Goal: Task Accomplishment & Management: Manage account settings

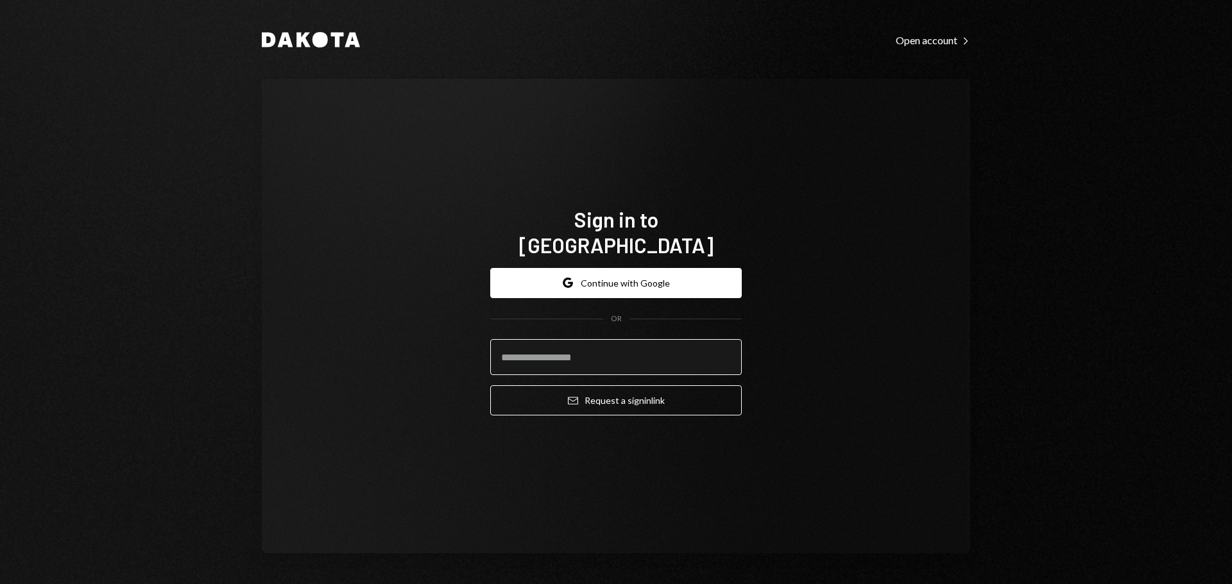
click at [566, 339] on input "email" at bounding box center [615, 357] width 251 height 36
type input "**********"
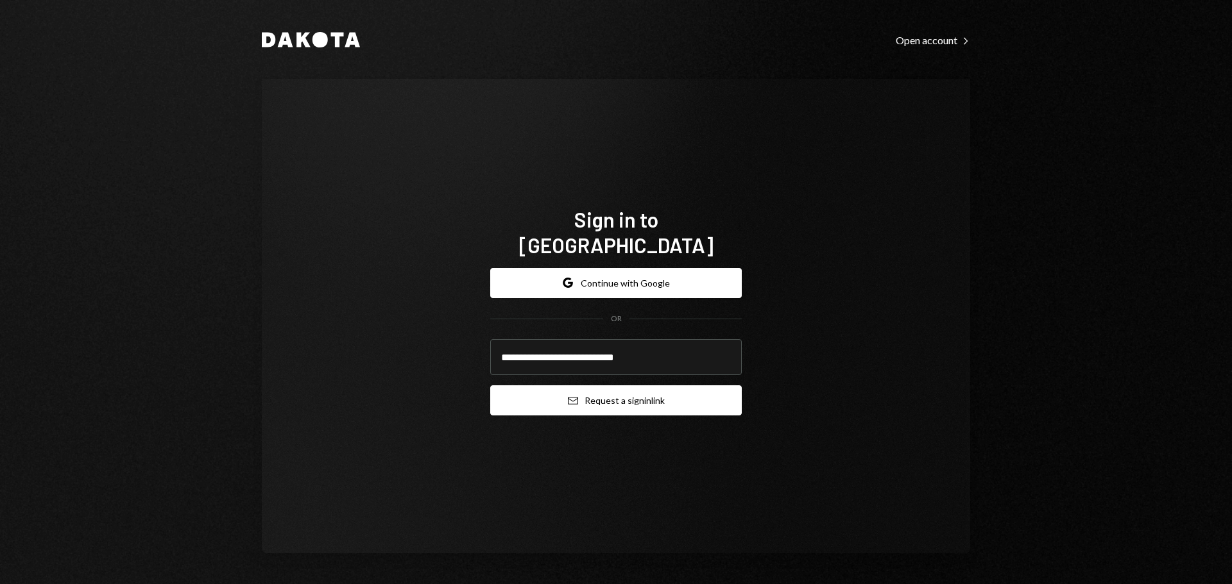
click at [567, 385] on button "Email Request a sign in link" at bounding box center [615, 400] width 251 height 30
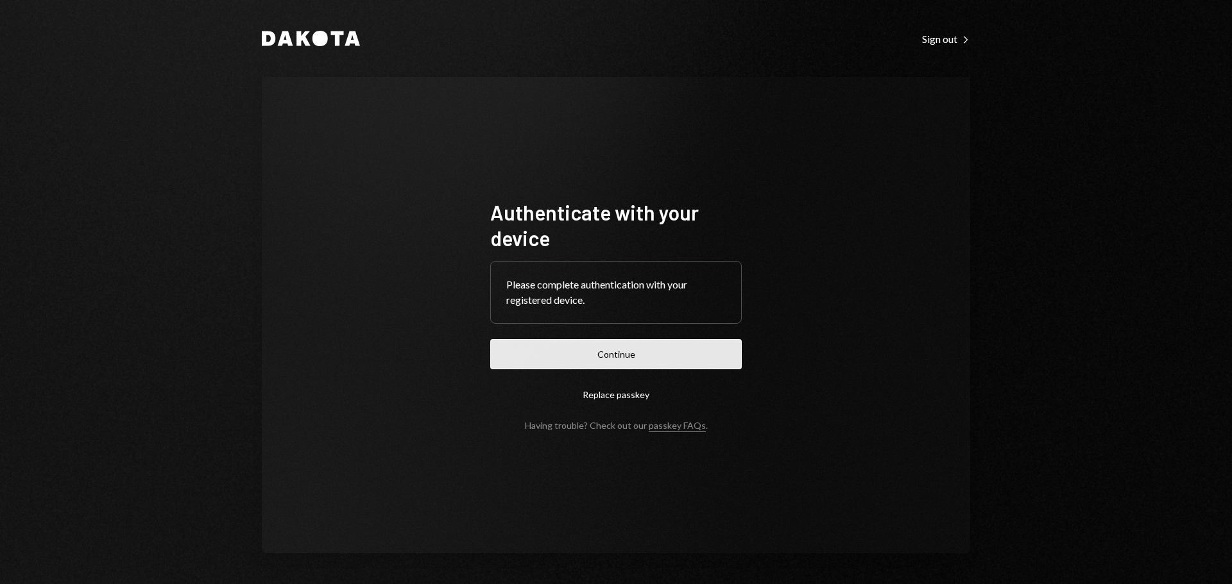
click at [590, 350] on button "Continue" at bounding box center [615, 354] width 251 height 30
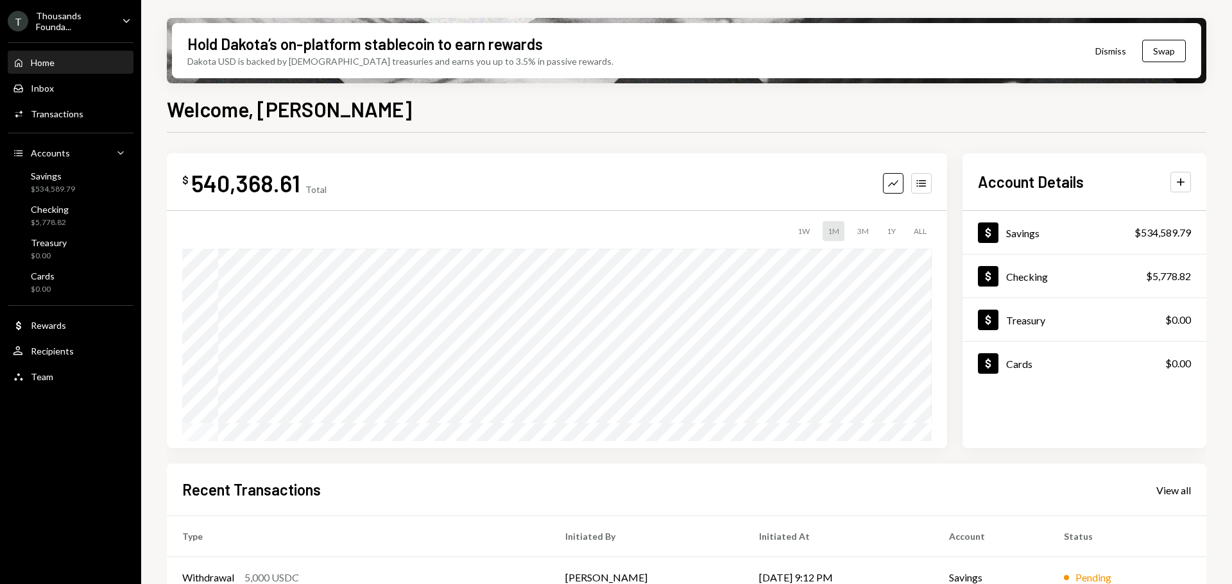
click at [117, 19] on div "T Thousands Founda... Caret Down" at bounding box center [70, 21] width 141 height 22
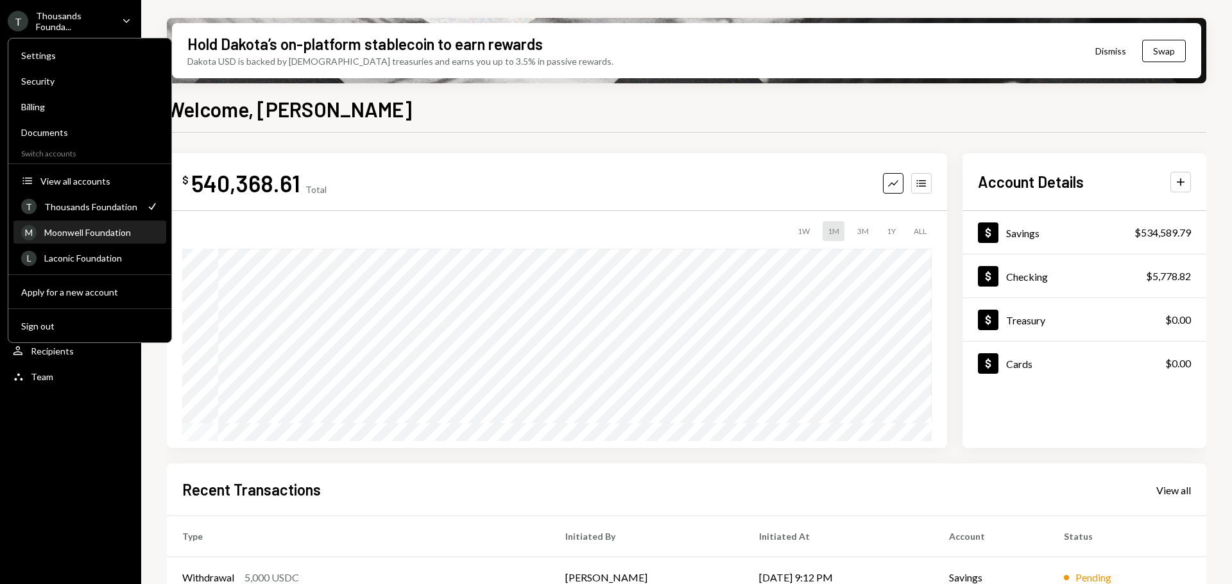
click at [64, 237] on div "Moonwell Foundation" at bounding box center [101, 232] width 114 height 11
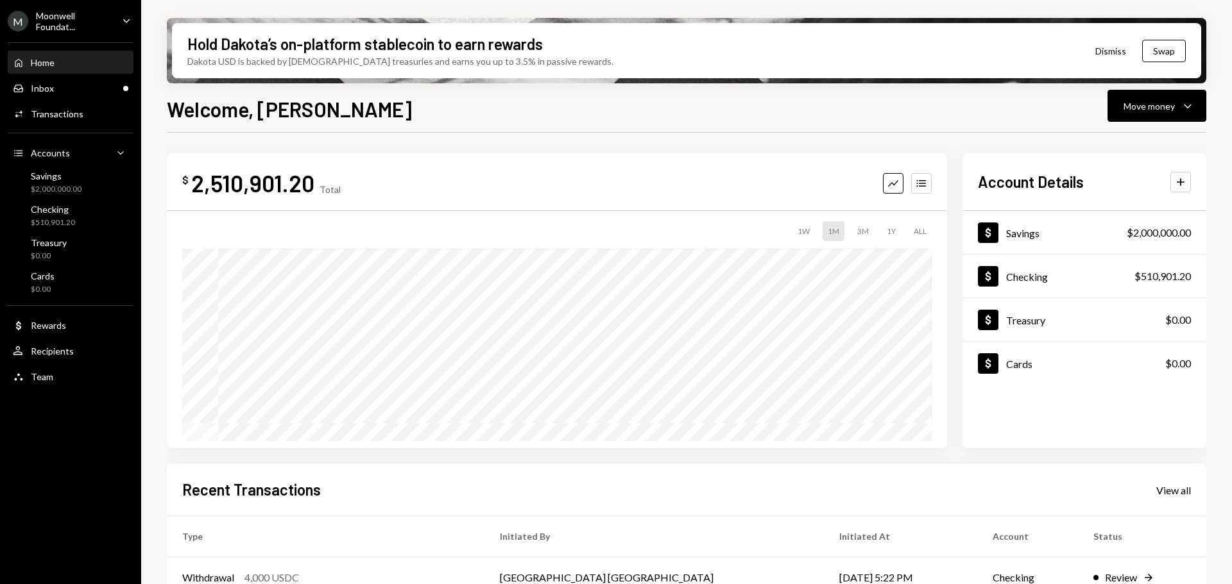
click at [124, 19] on icon "Caret Down" at bounding box center [126, 20] width 14 height 14
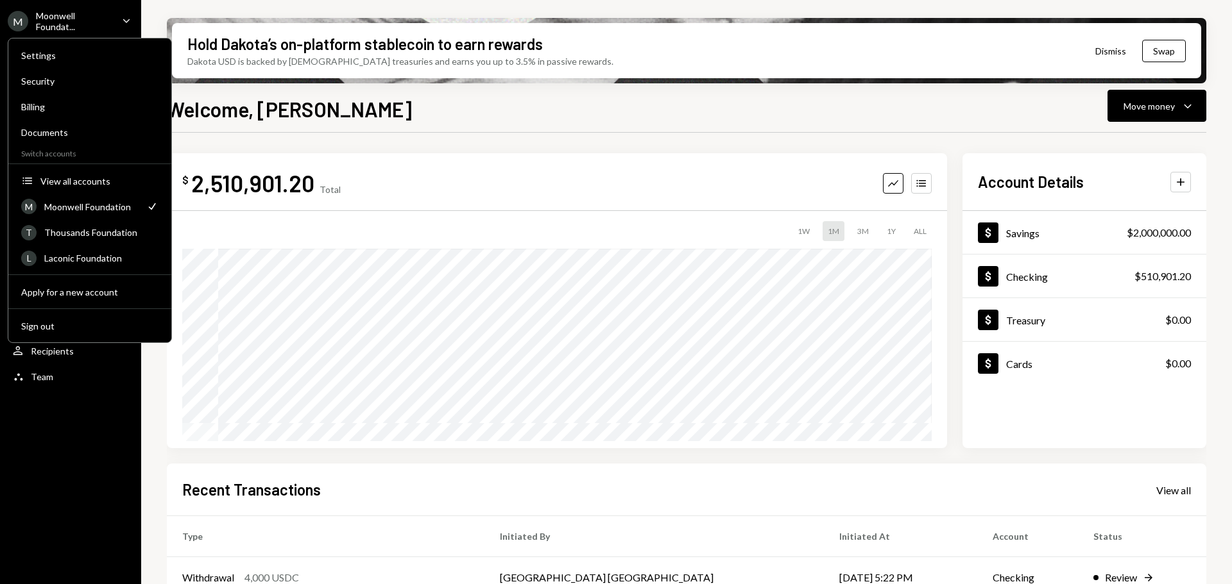
click at [338, 144] on div "$ 2,510,901.20 Total Graph Accounts 1W 1M 3M 1Y ALL Account Details Plus Dollar…" at bounding box center [686, 461] width 1039 height 656
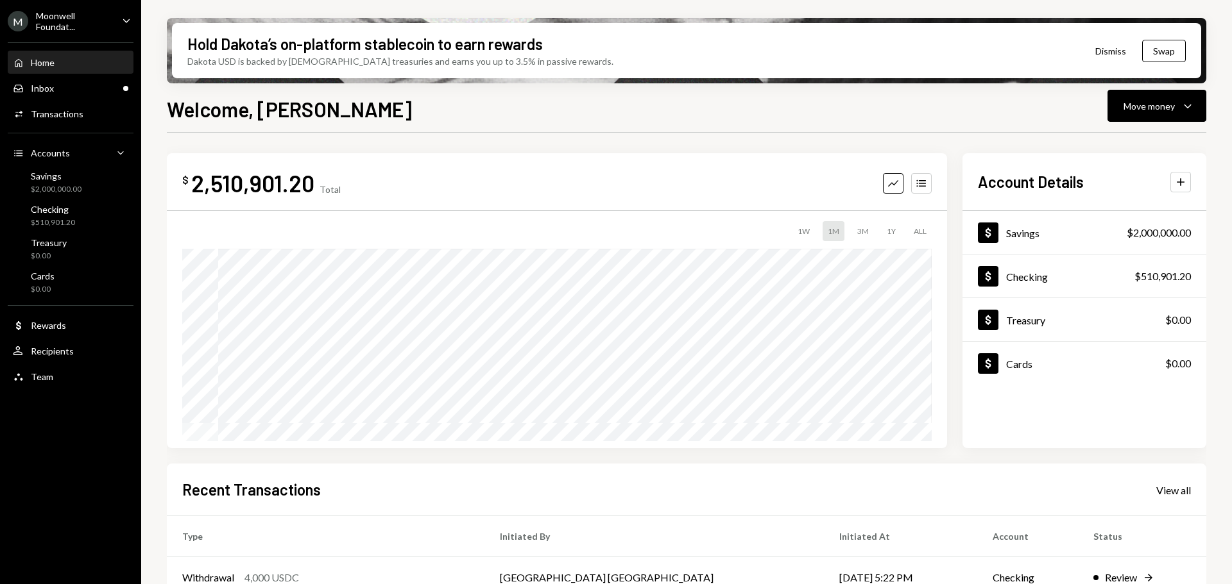
click at [124, 22] on icon "Caret Down" at bounding box center [126, 20] width 14 height 14
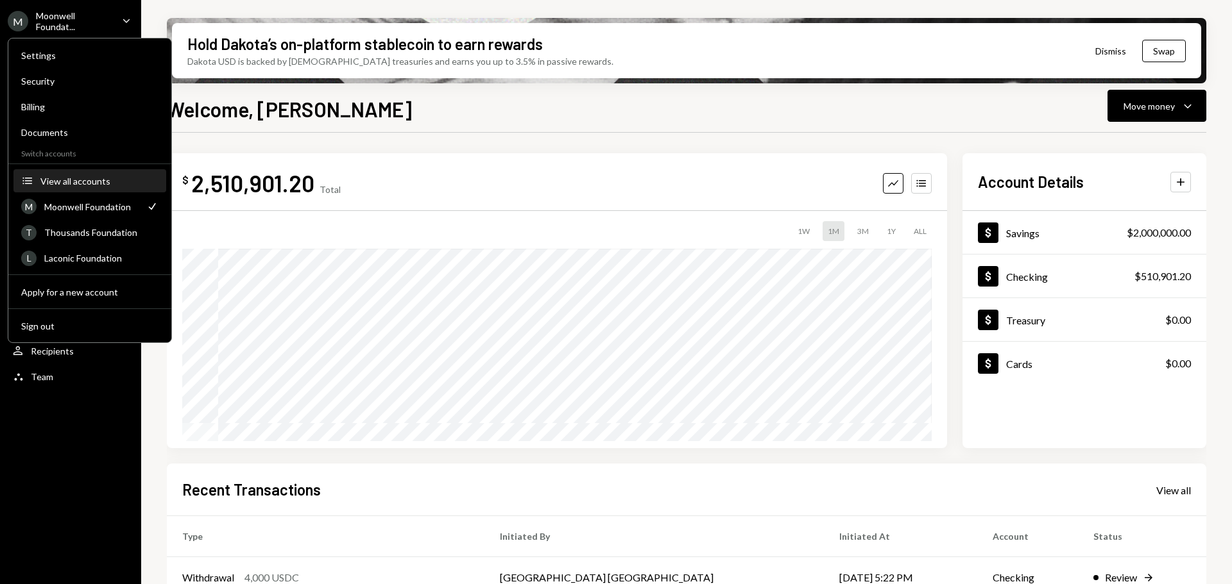
click at [71, 181] on div "View all accounts" at bounding box center [99, 181] width 118 height 11
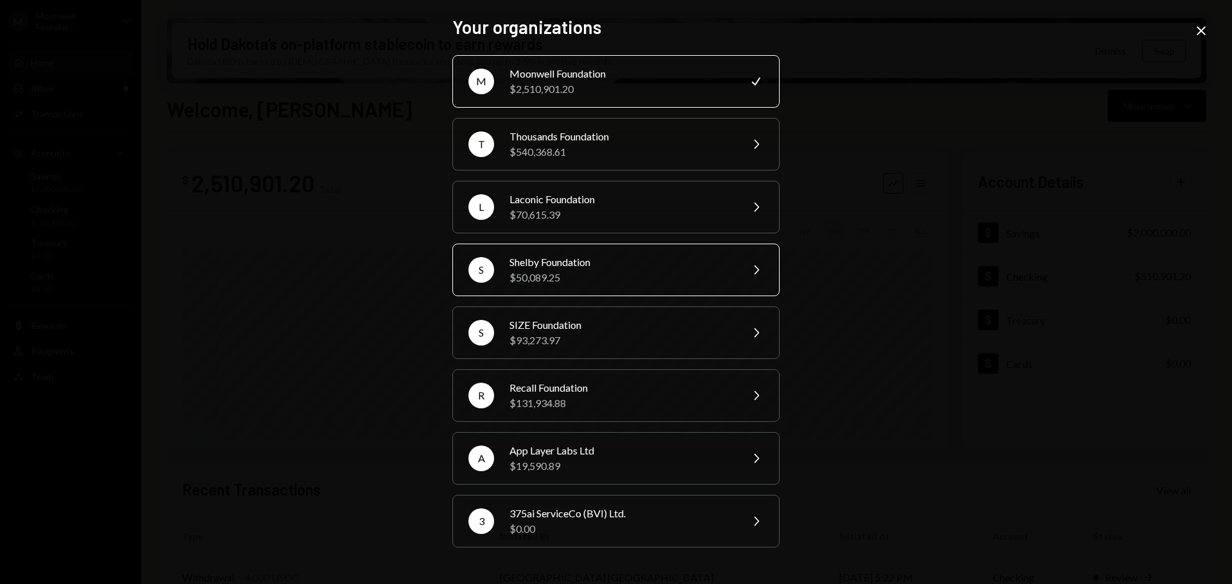
click at [516, 268] on div "Shelby Foundation" at bounding box center [620, 262] width 223 height 15
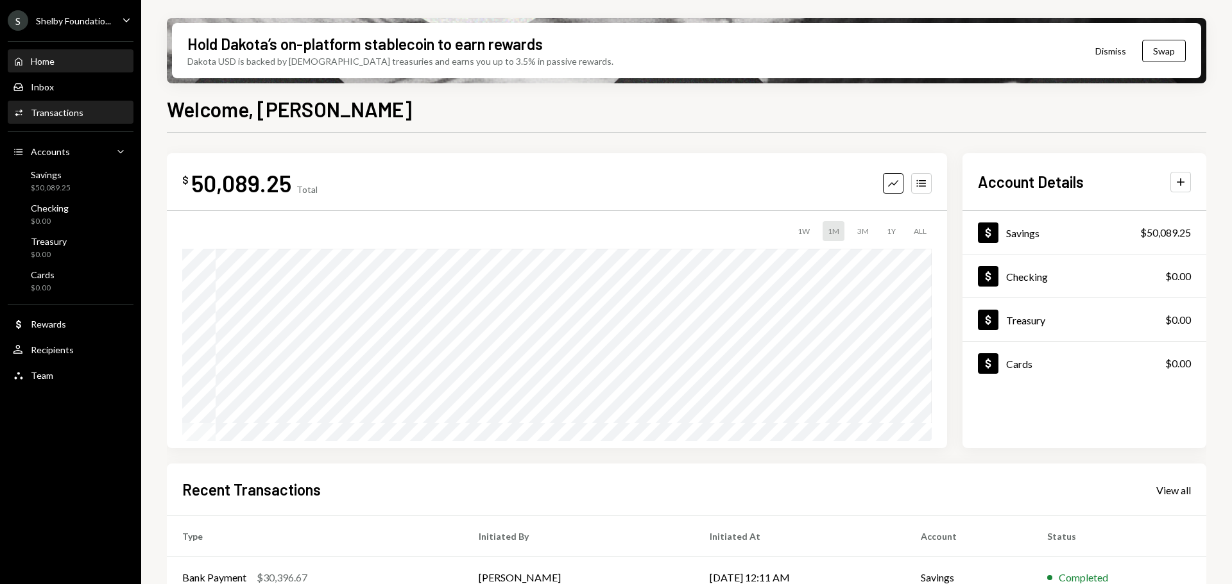
click at [62, 108] on div "Transactions" at bounding box center [57, 112] width 53 height 11
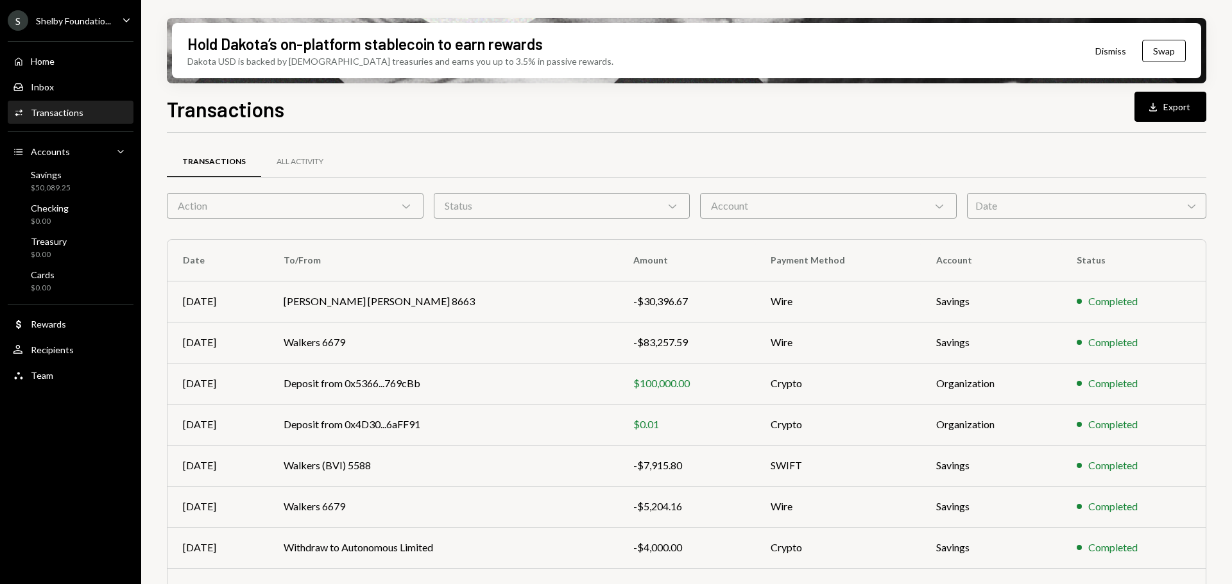
click at [419, 131] on div "Transactions Download Export Transactions All Activity Action Chevron Down Stat…" at bounding box center [686, 377] width 1039 height 566
